Goal: Task Accomplishment & Management: Manage account settings

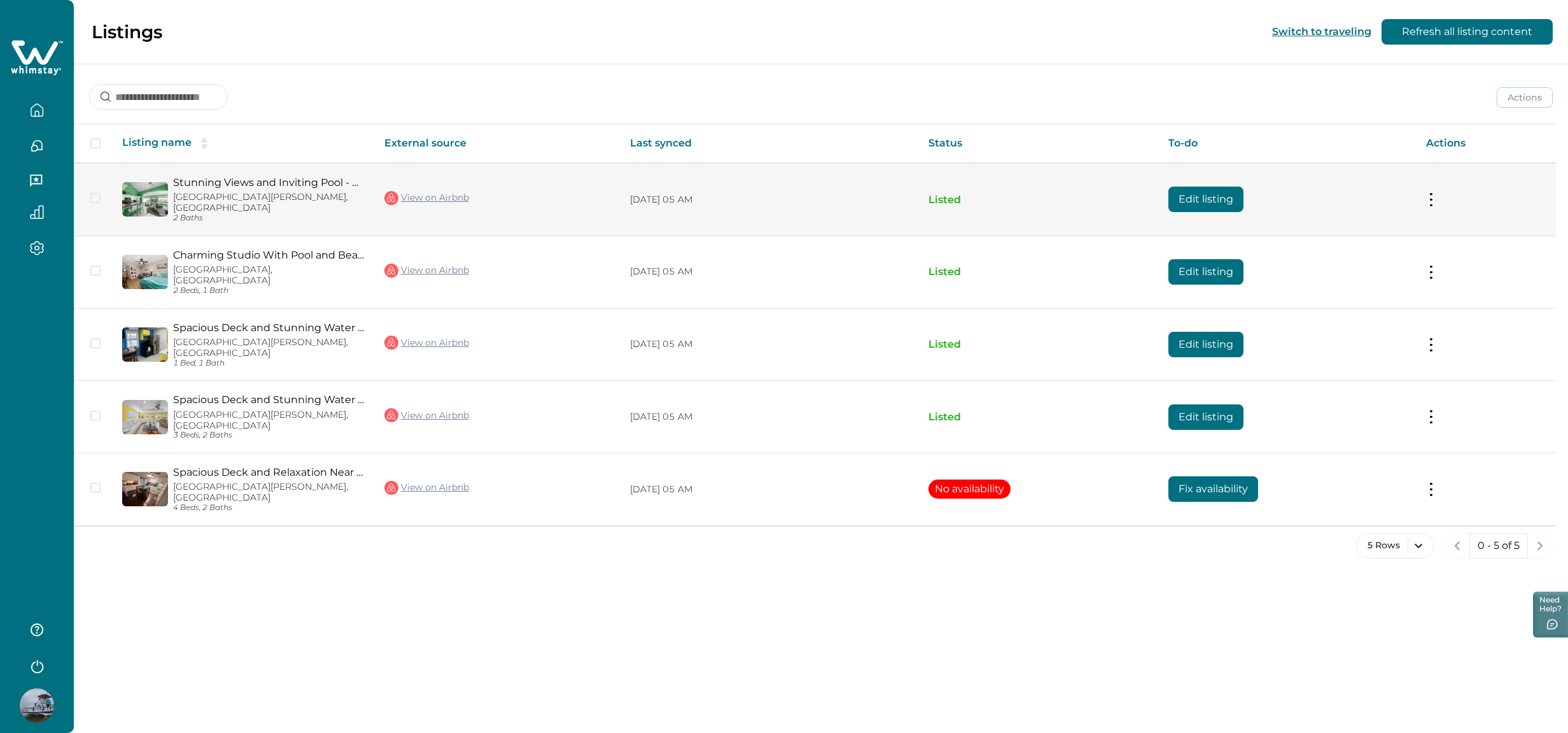
click at [1432, 193] on button at bounding box center [1431, 199] width 10 height 13
click at [1330, 273] on button "Unlist listing" at bounding box center [1358, 276] width 146 height 24
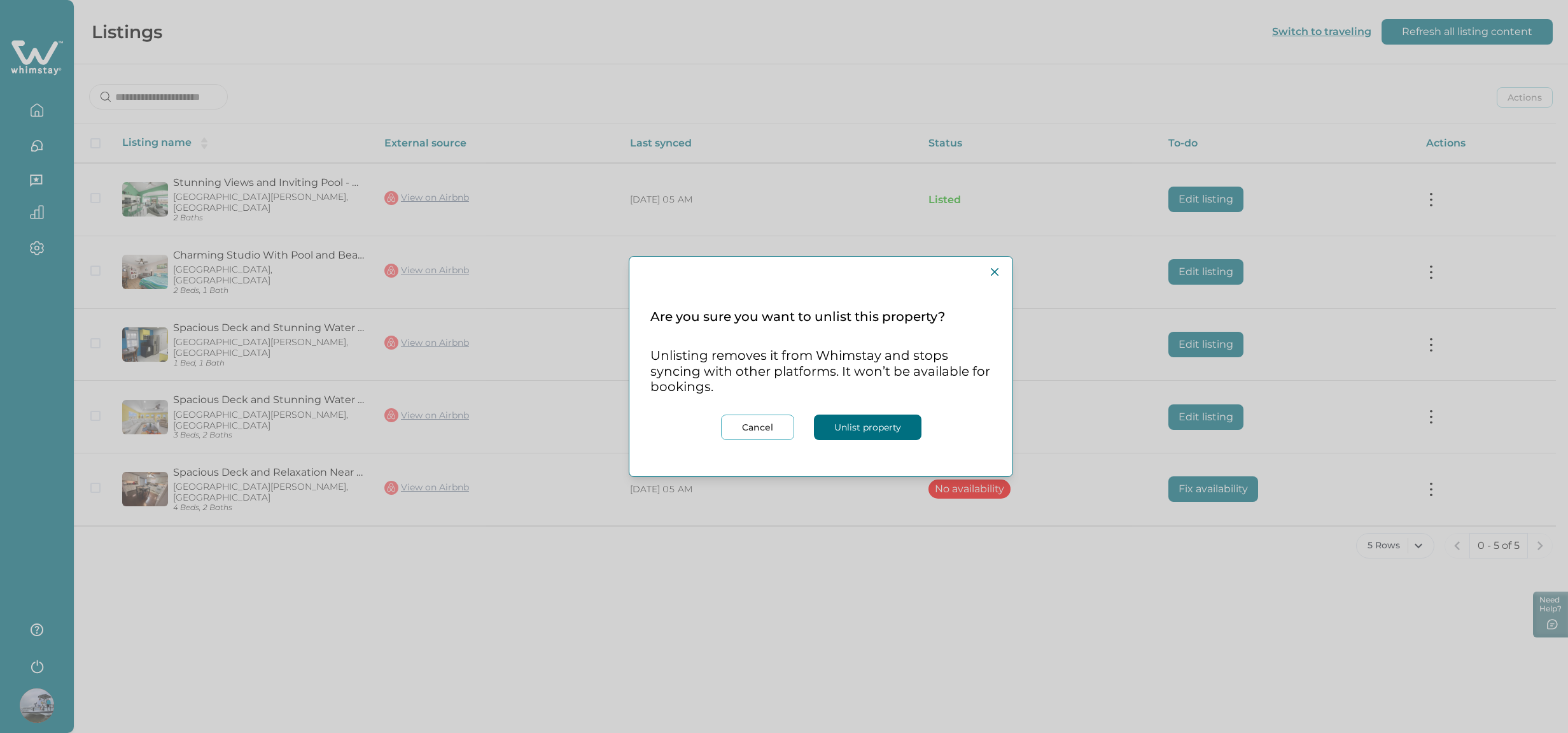
click at [879, 425] on button "Unlist property" at bounding box center [867, 427] width 107 height 25
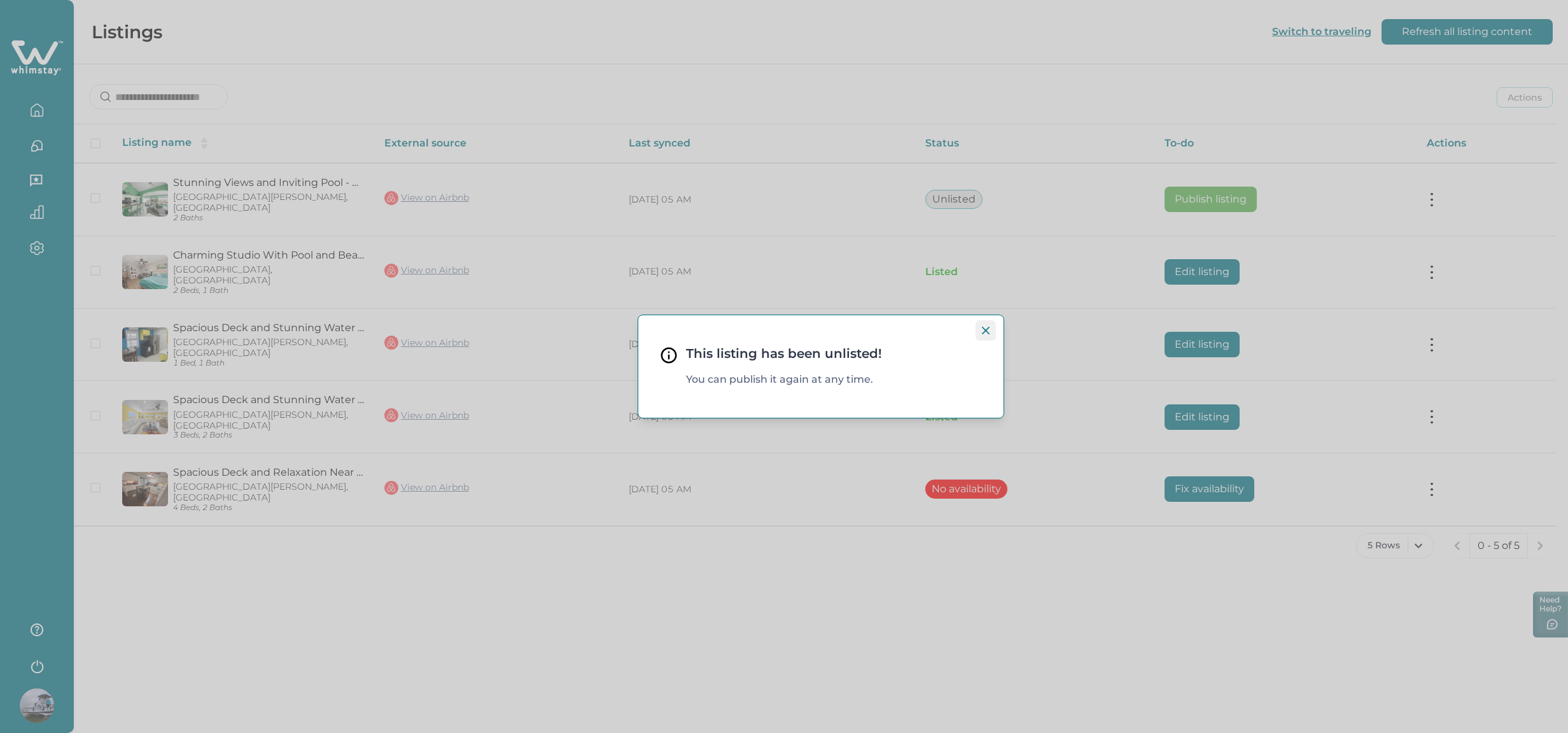
click at [985, 325] on button "Close" at bounding box center [985, 330] width 20 height 20
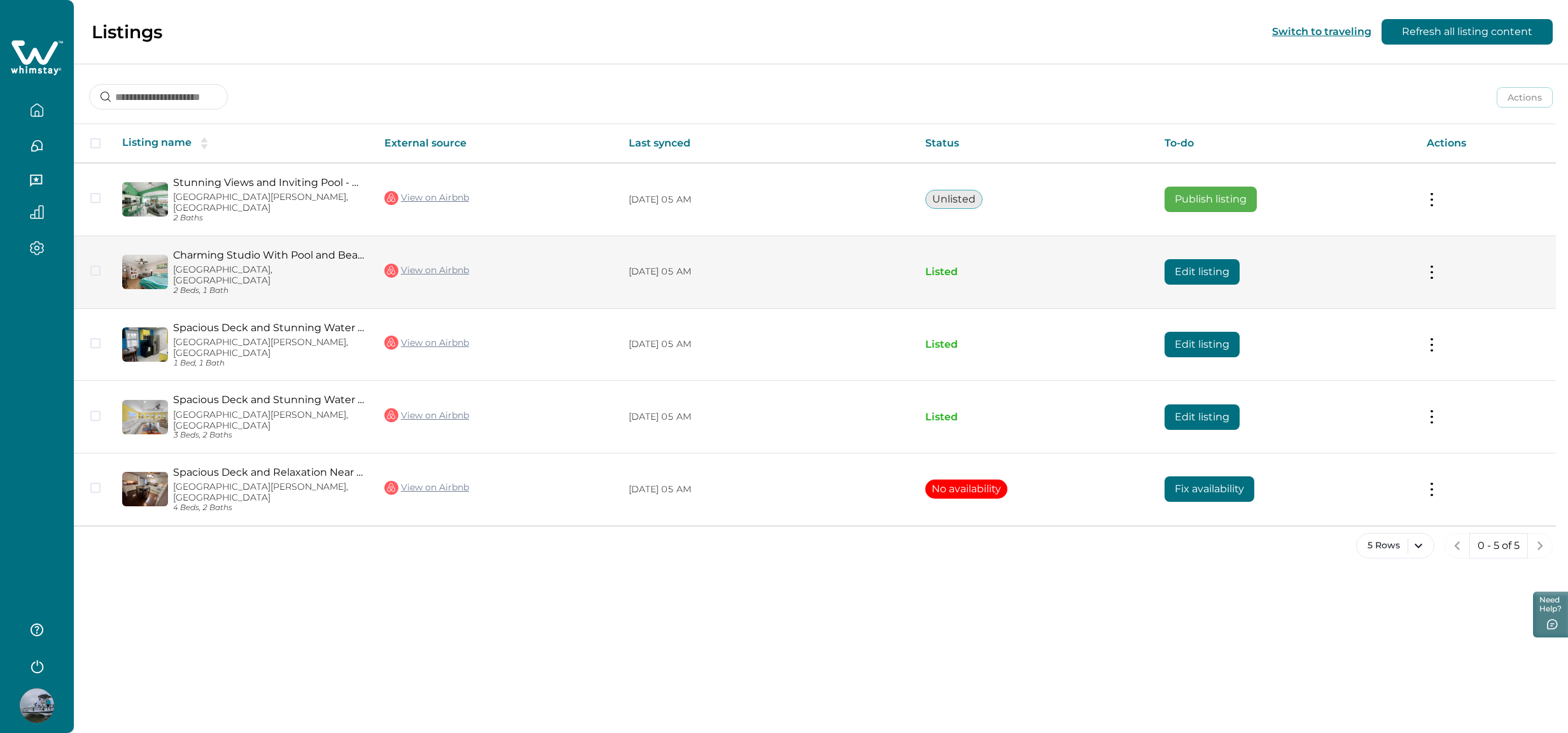
click at [1434, 265] on button at bounding box center [1432, 271] width 10 height 13
click at [1347, 336] on button "Unlist listing" at bounding box center [1358, 337] width 146 height 24
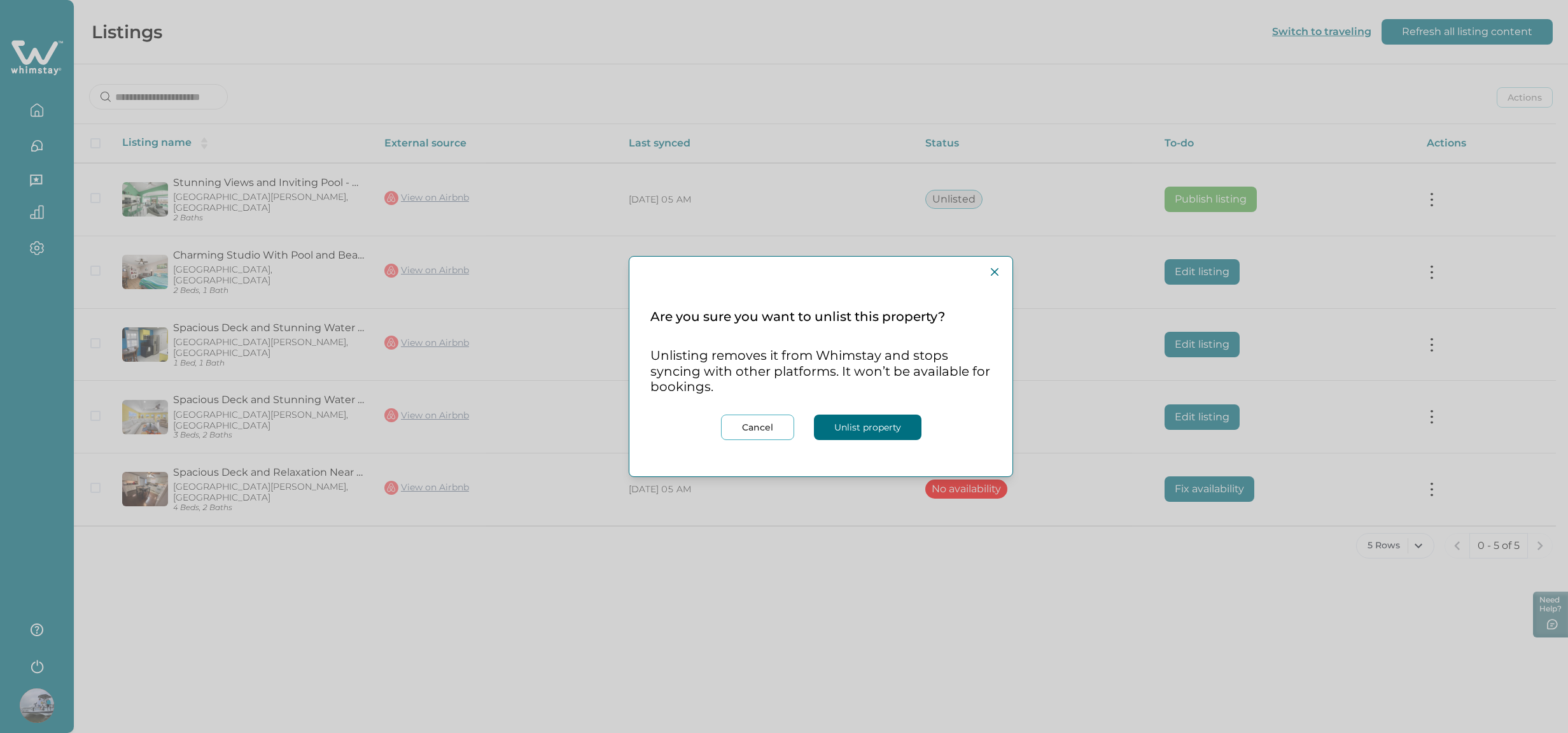
click at [854, 427] on button "Unlist property" at bounding box center [867, 427] width 107 height 25
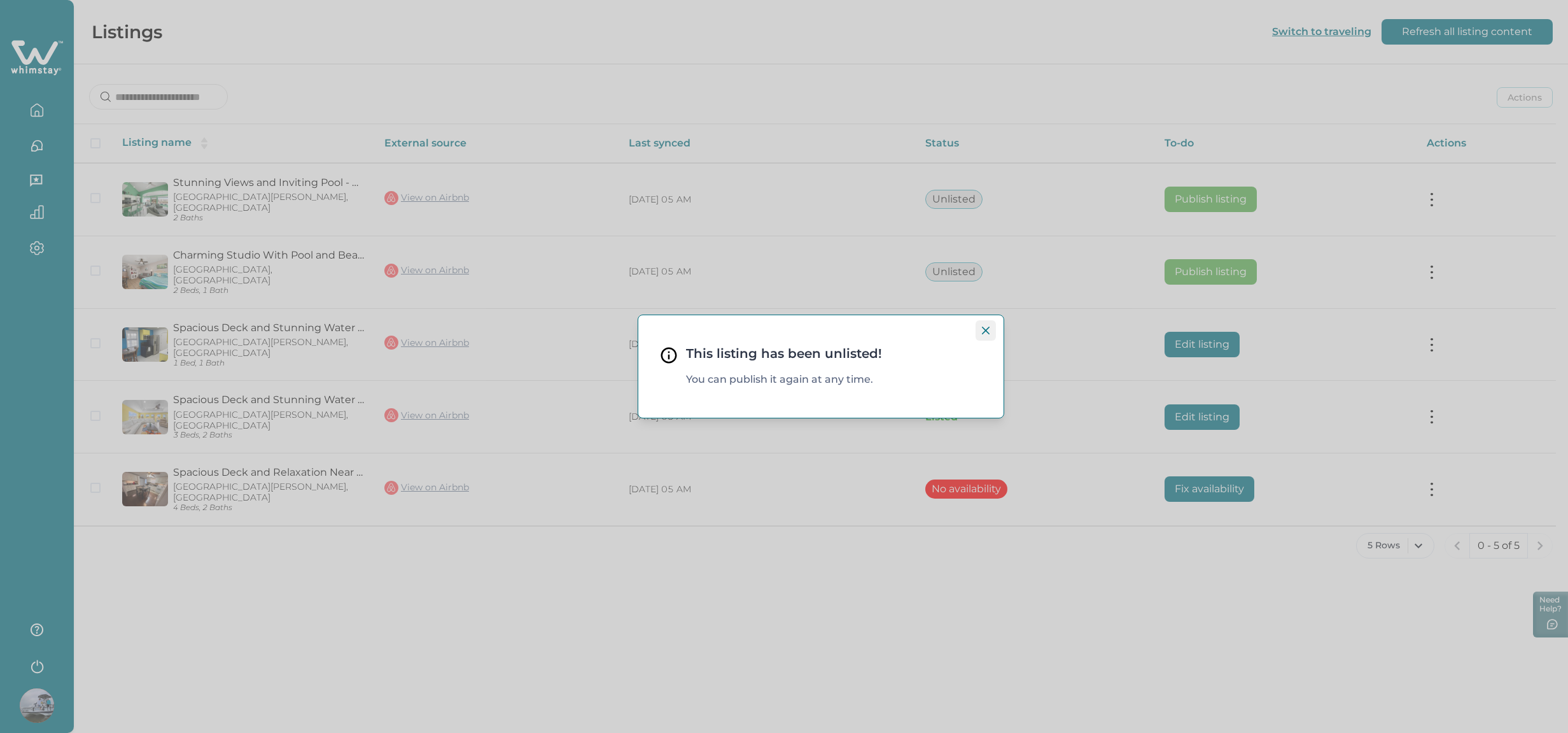
click at [987, 330] on icon "Close" at bounding box center [986, 331] width 7 height 7
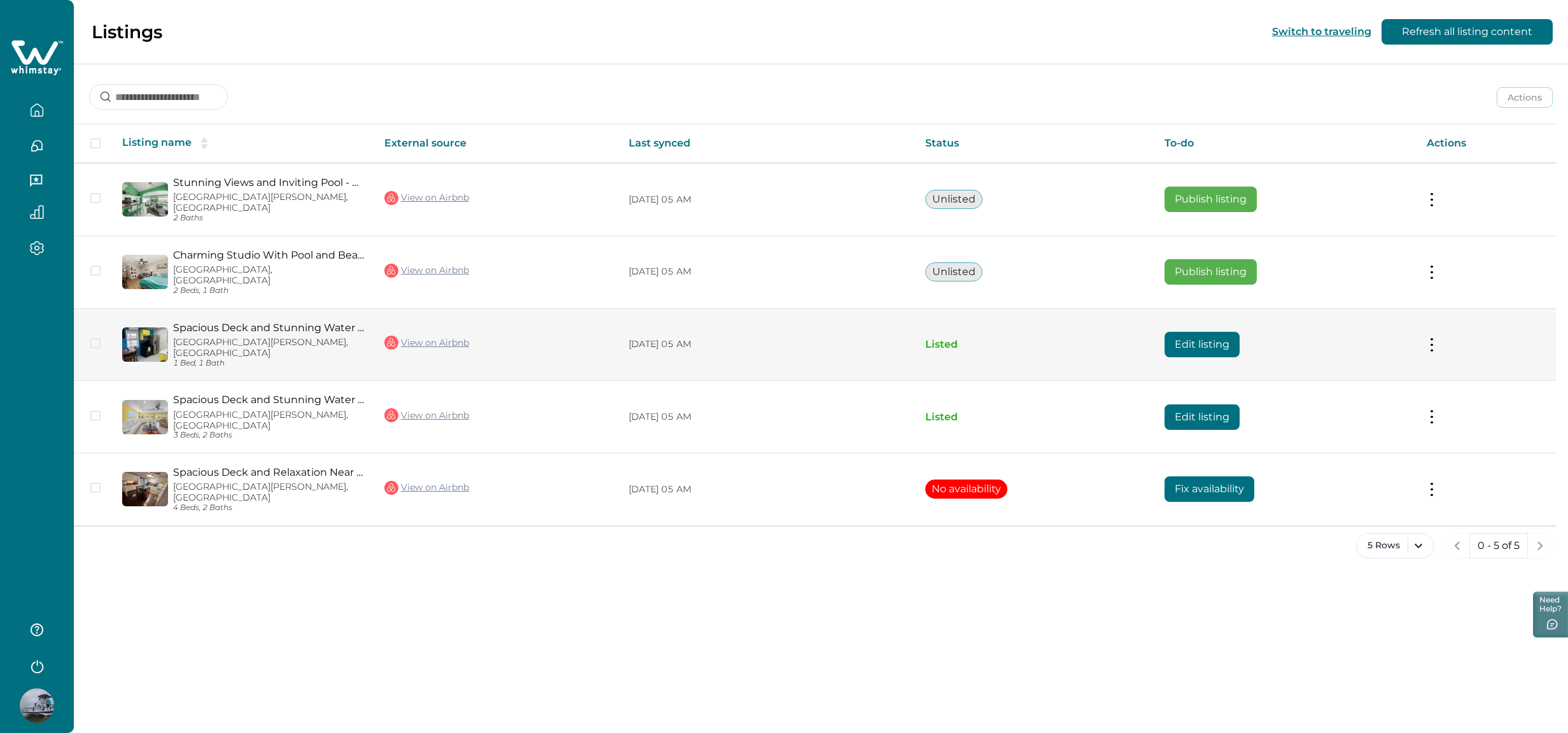
click at [1432, 337] on button at bounding box center [1432, 344] width 10 height 13
click at [1329, 400] on button "Unlist listing" at bounding box center [1358, 398] width 146 height 24
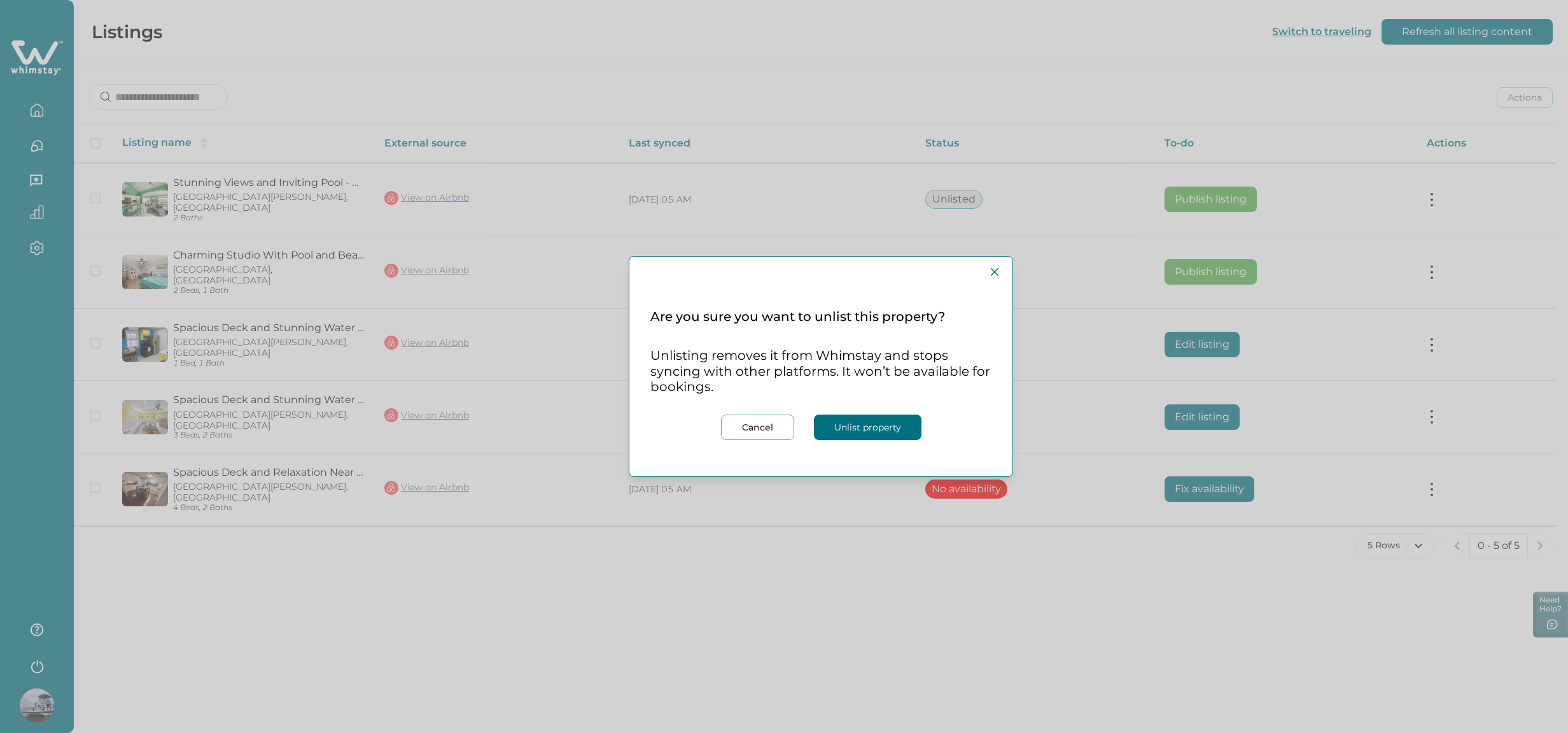
click at [872, 425] on button "Unlist property" at bounding box center [867, 427] width 107 height 25
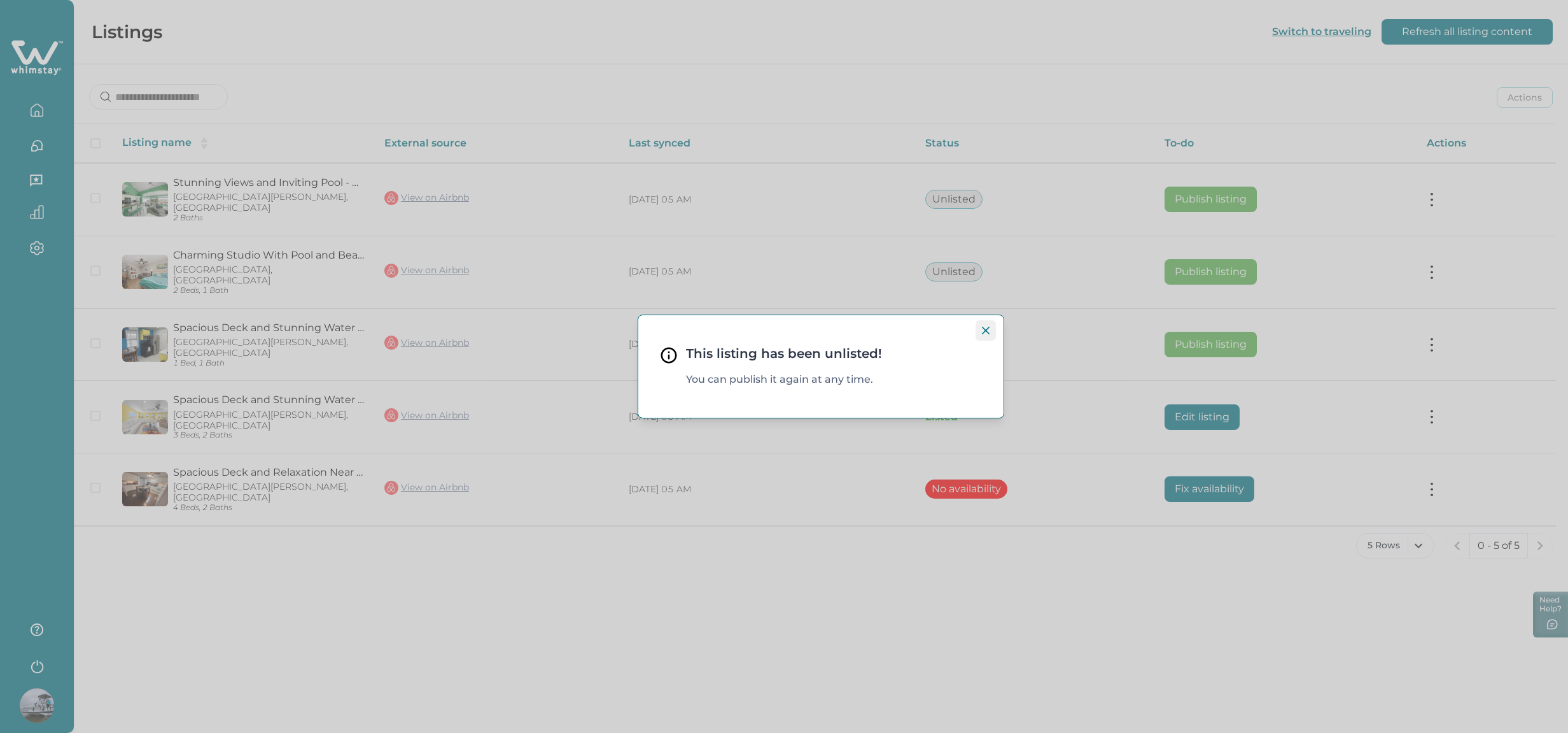
click at [984, 328] on icon "Close" at bounding box center [986, 331] width 7 height 7
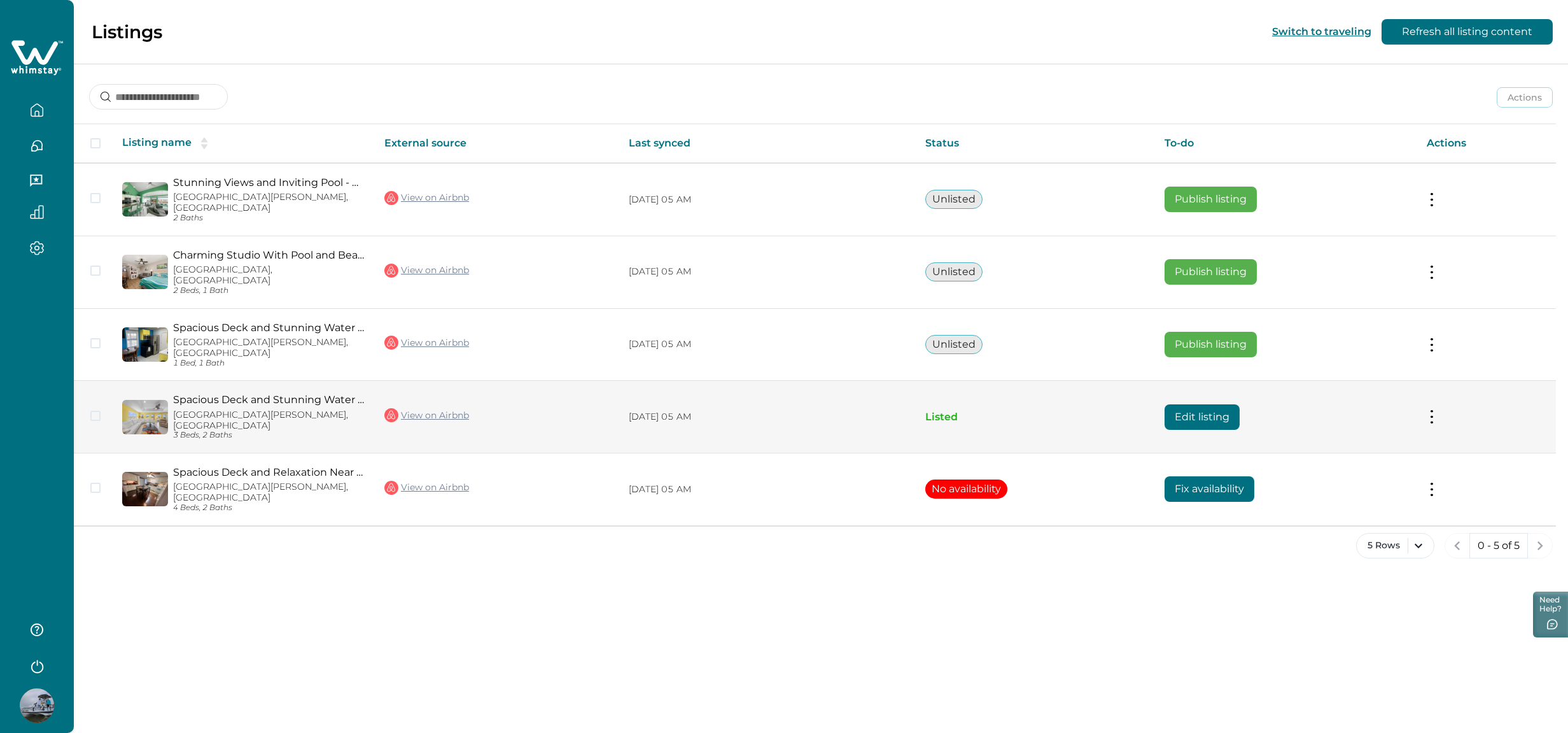
click at [1432, 410] on button at bounding box center [1432, 417] width 10 height 13
click at [1335, 457] on button "Unlist listing" at bounding box center [1358, 460] width 146 height 24
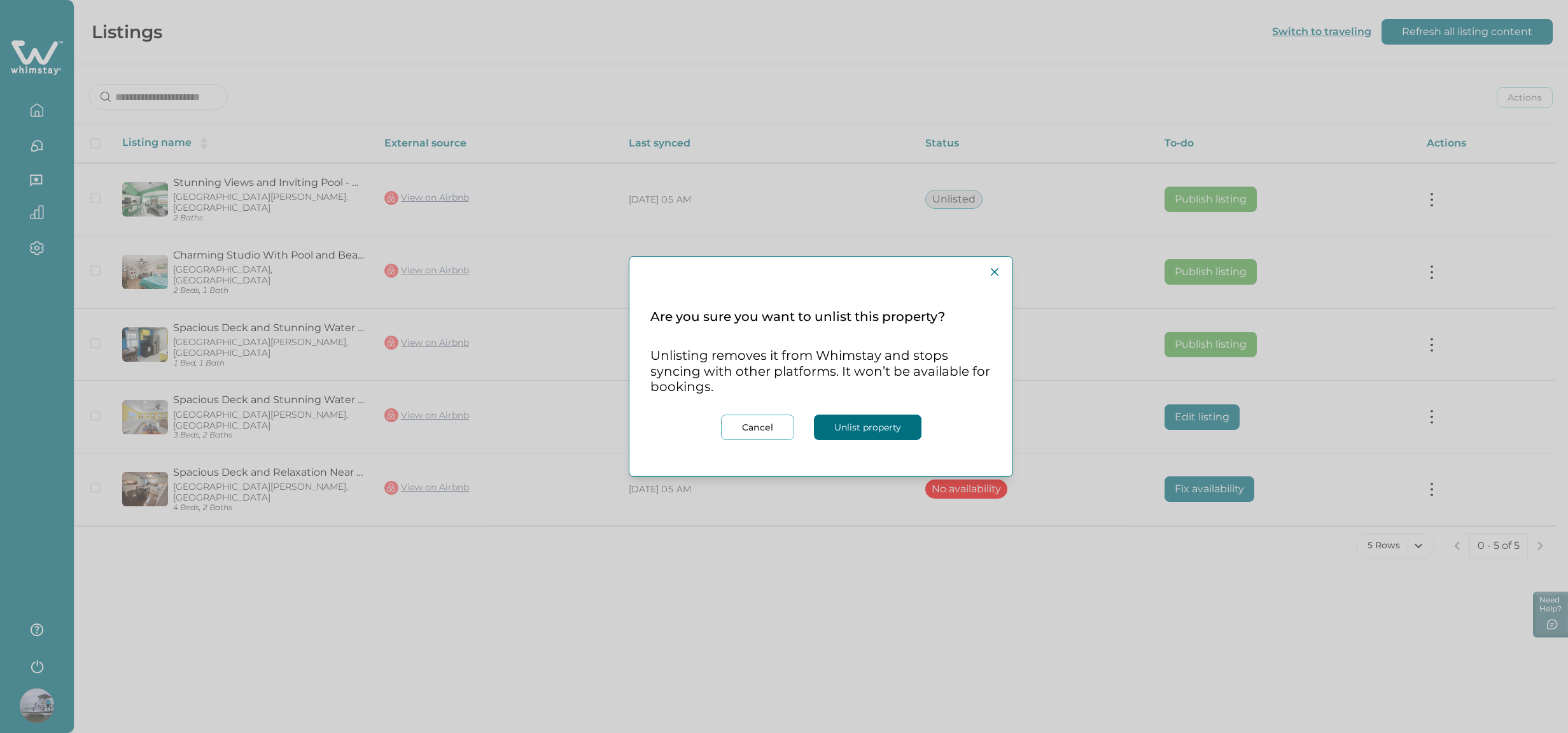
click at [889, 427] on button "Unlist property" at bounding box center [867, 427] width 107 height 25
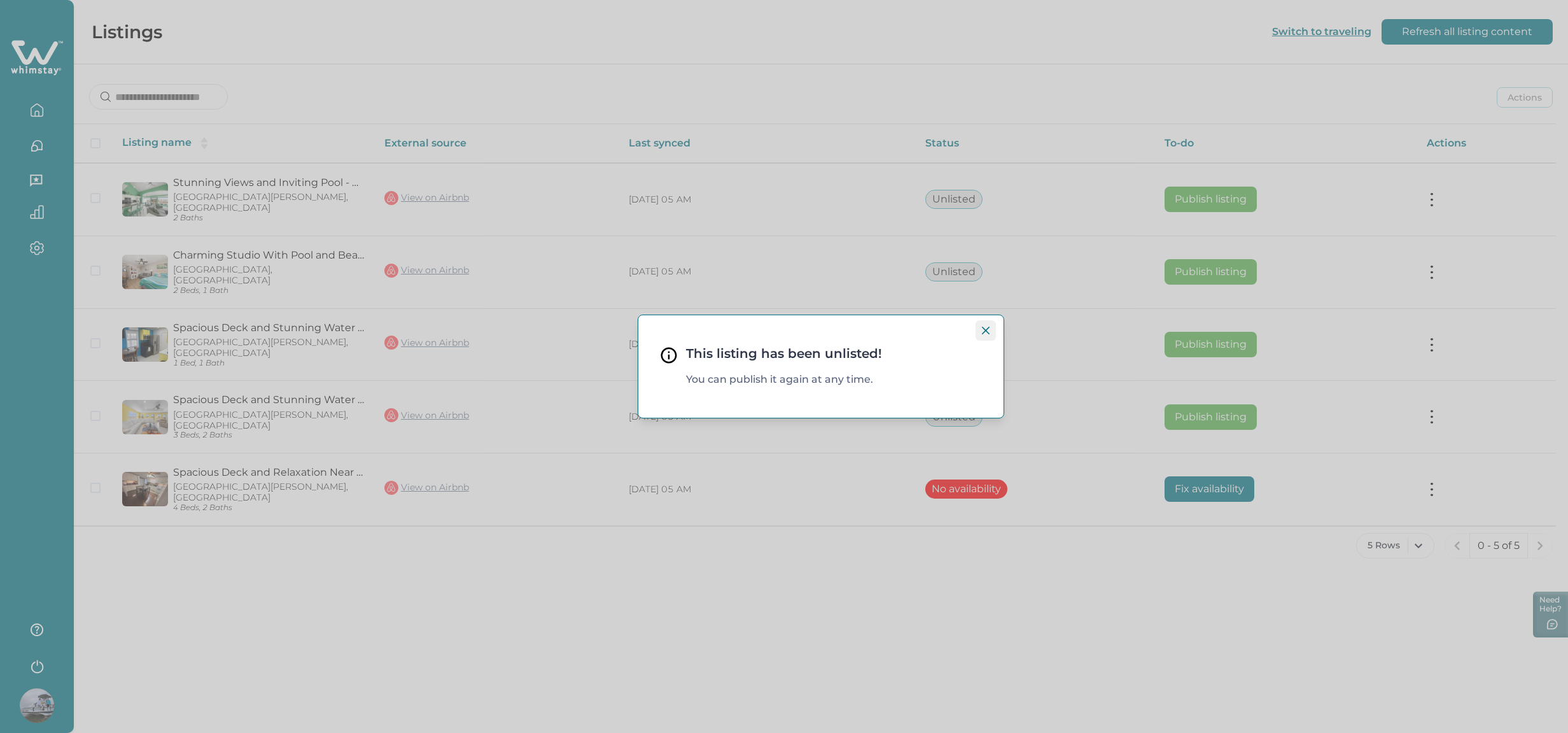
click at [984, 327] on icon "Close" at bounding box center [986, 331] width 7 height 7
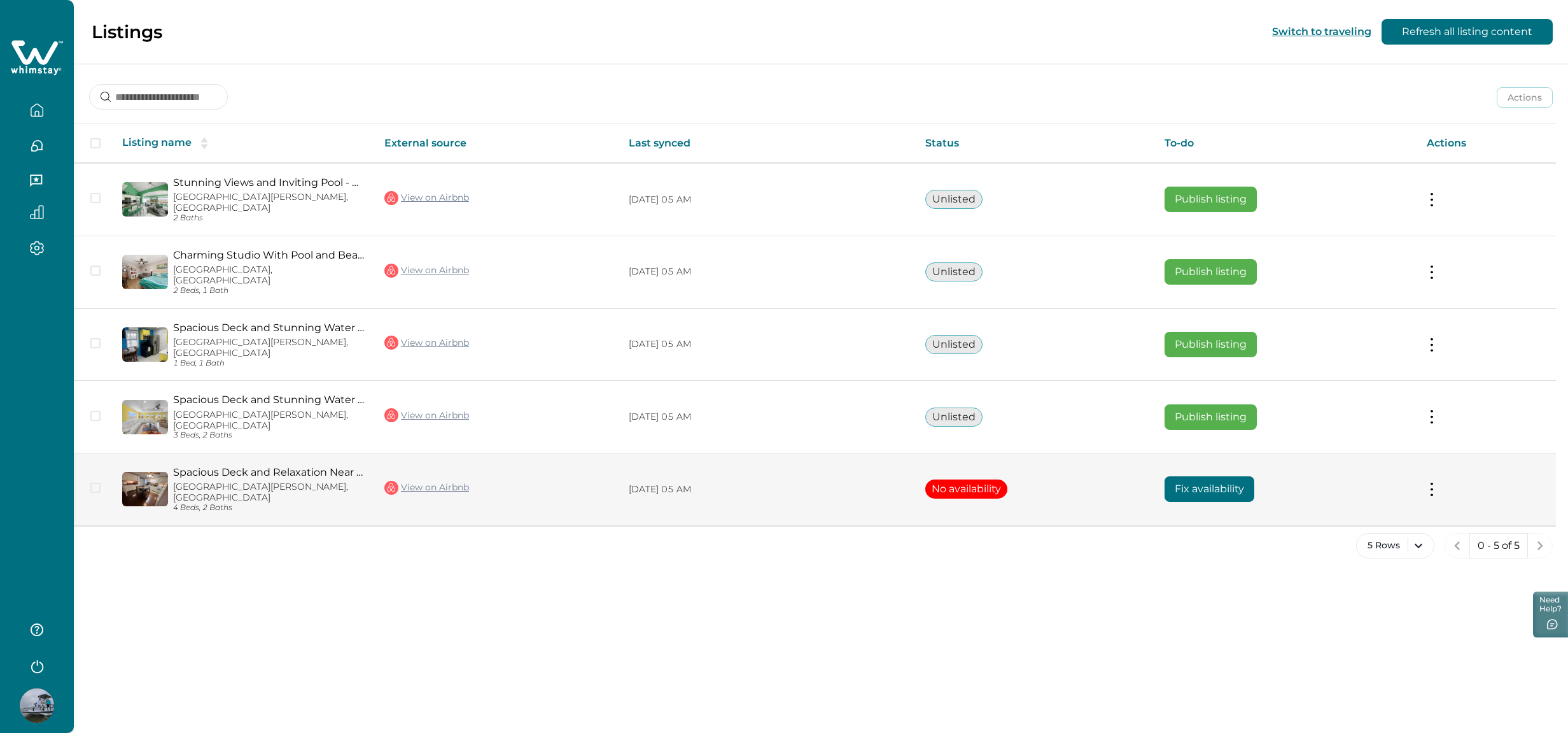
click at [1432, 482] on button at bounding box center [1432, 489] width 10 height 13
click at [1333, 520] on button "Unlist listing" at bounding box center [1358, 521] width 146 height 24
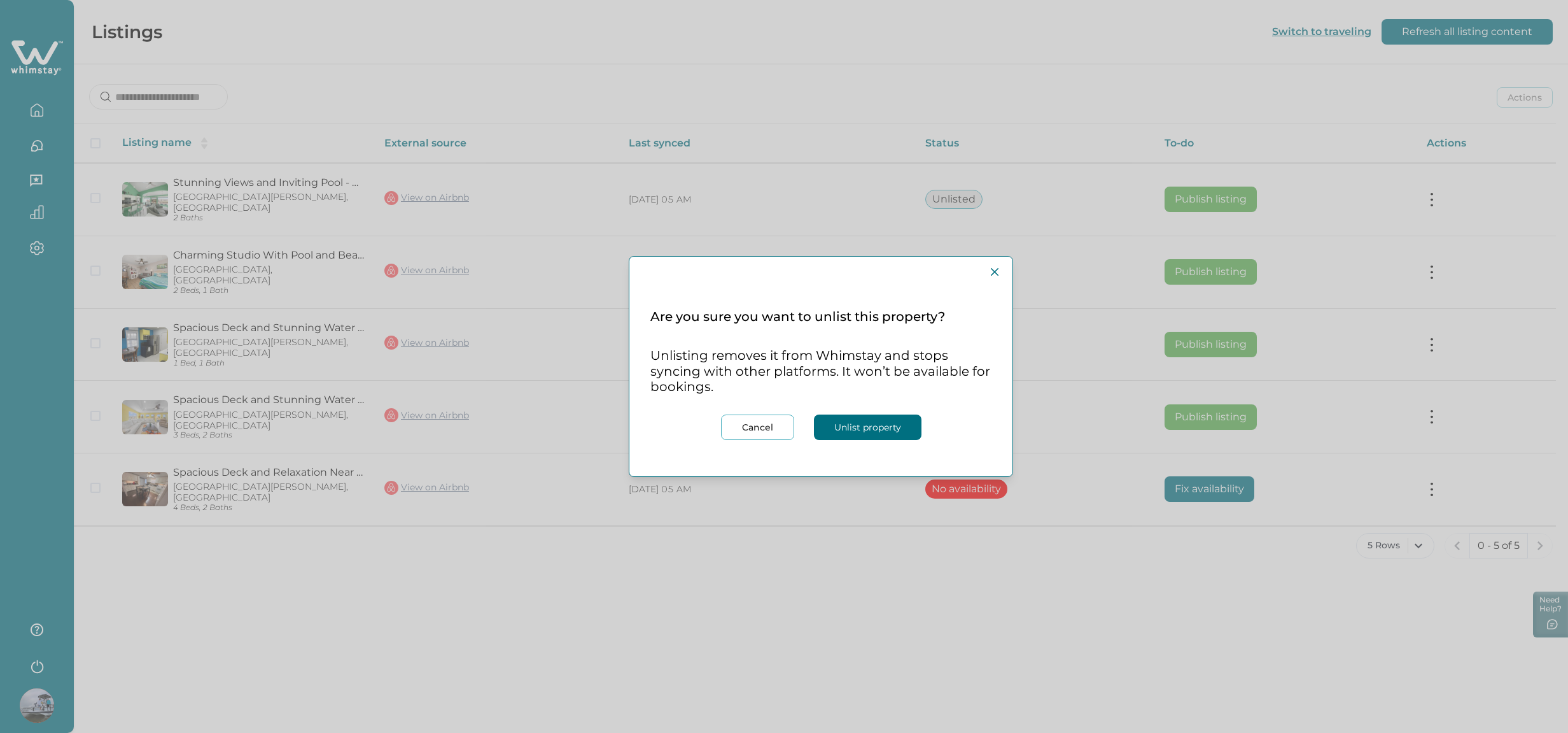
click at [892, 427] on button "Unlist property" at bounding box center [867, 427] width 107 height 25
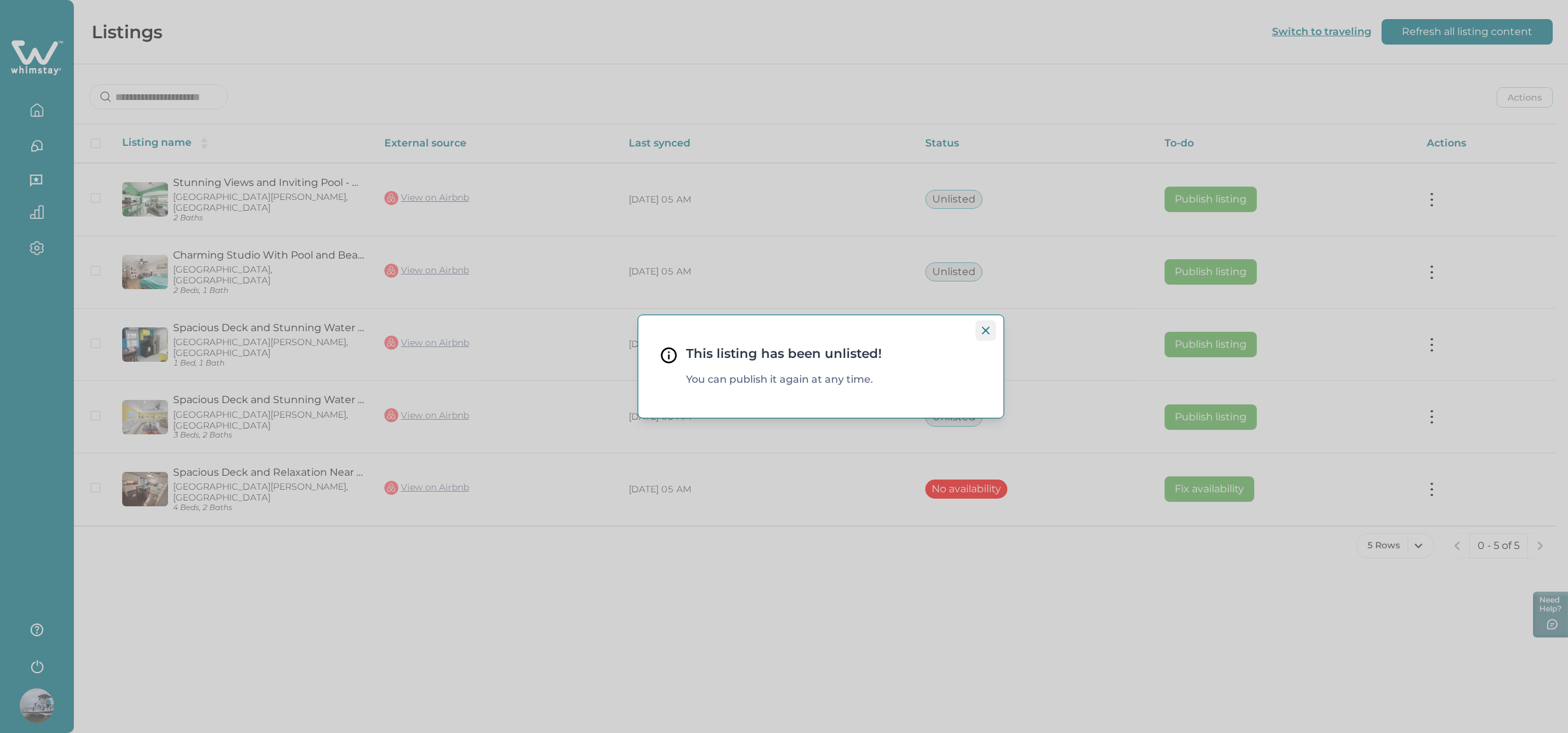
click at [984, 328] on icon "Close" at bounding box center [986, 331] width 7 height 7
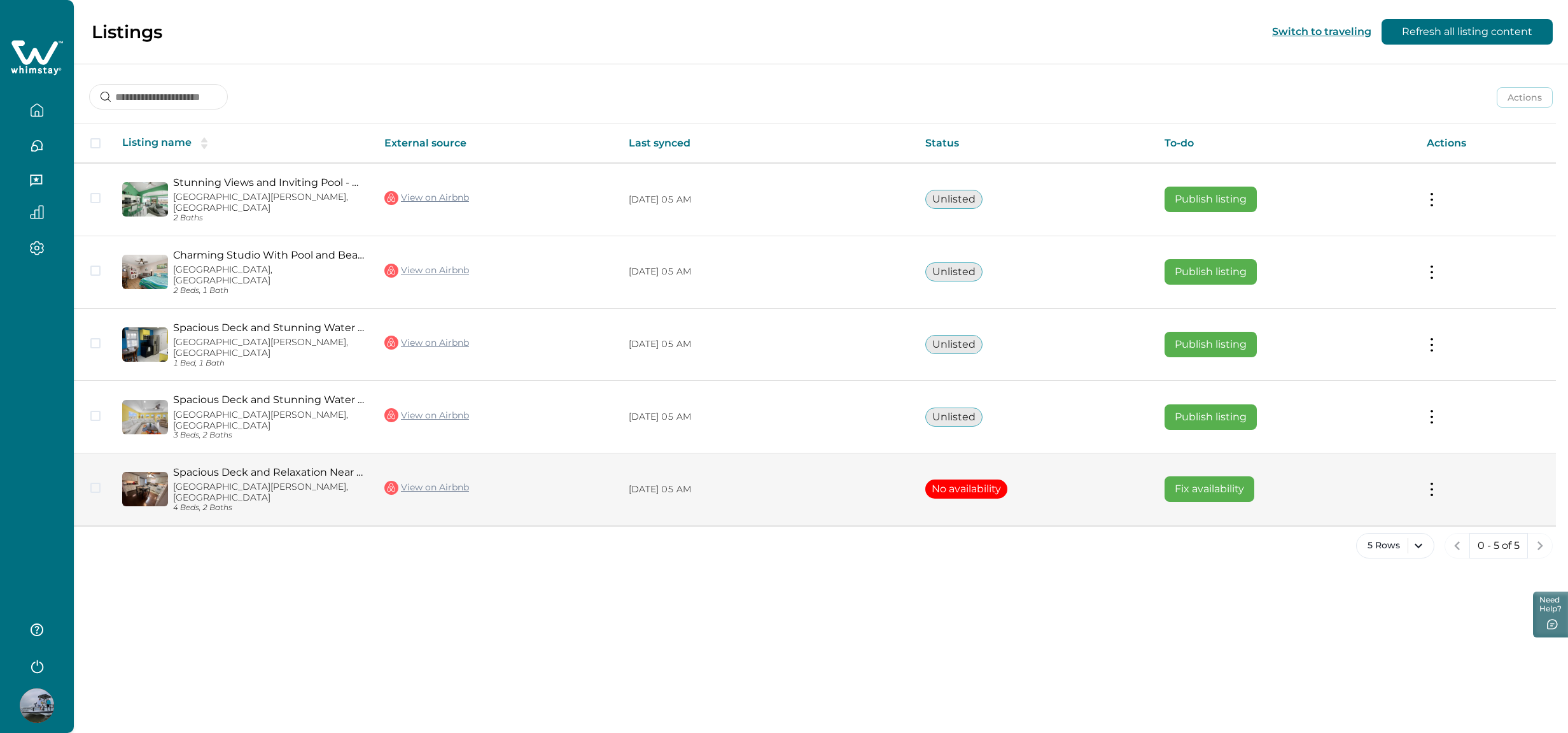
click at [1434, 482] on button at bounding box center [1432, 489] width 10 height 13
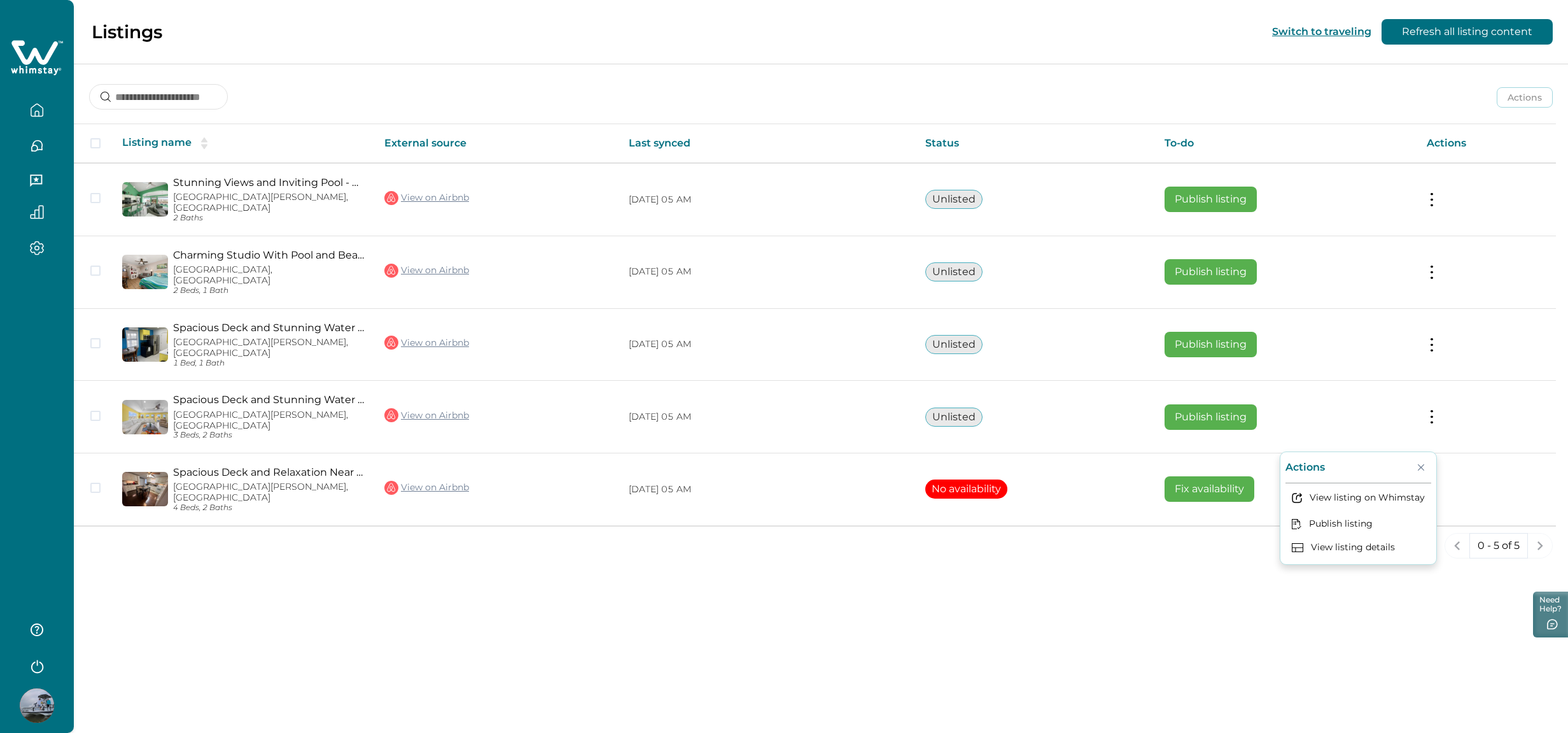
click at [1143, 523] on div "Listings Switch to traveling Refresh all listing content Actions Actions Publis…" at bounding box center [821, 366] width 1494 height 733
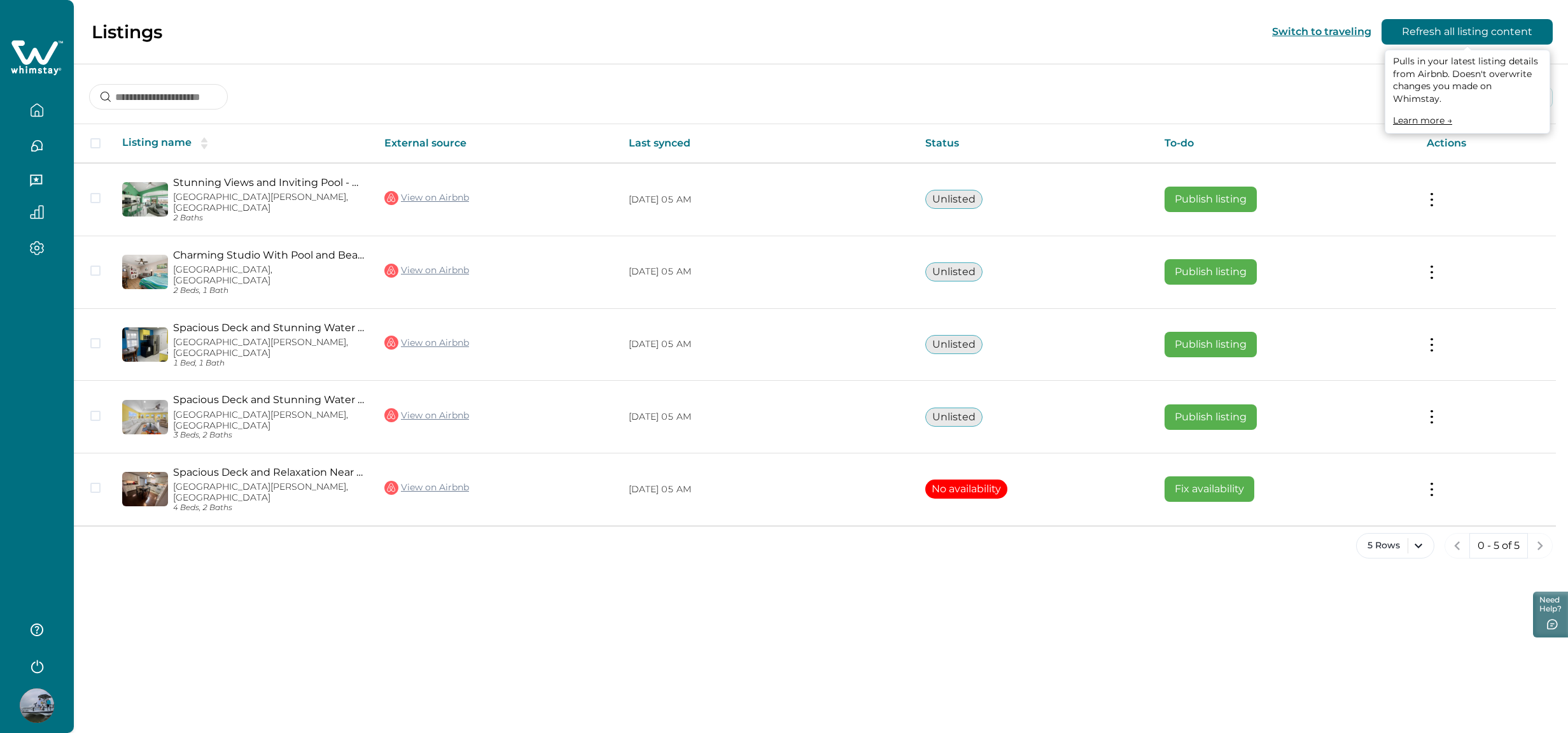
click at [1459, 30] on button "Refresh all listing content" at bounding box center [1467, 32] width 171 height 25
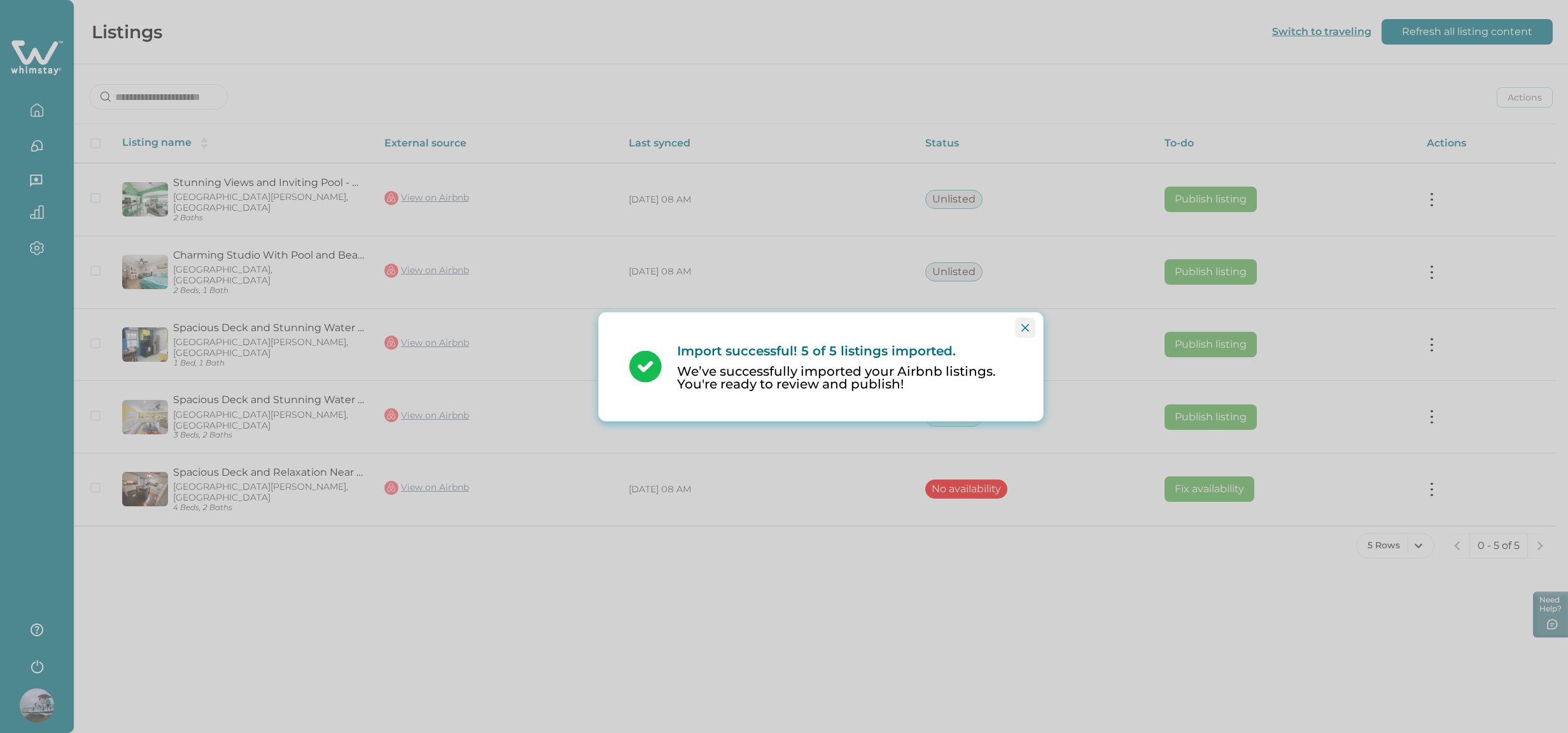
click at [1025, 328] on icon "Close" at bounding box center [1025, 327] width 7 height 7
